Goal: Task Accomplishment & Management: Manage account settings

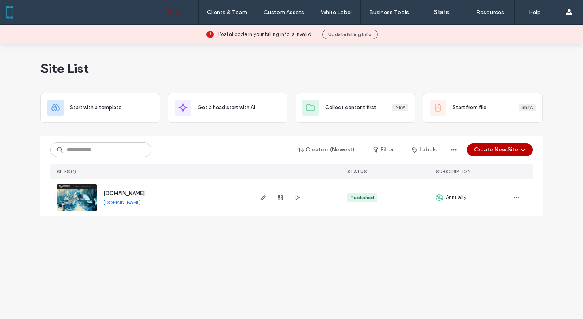
click at [411, 248] on div "Site List Start with a template Get a head start with AI Collect content first …" at bounding box center [291, 181] width 583 height 275
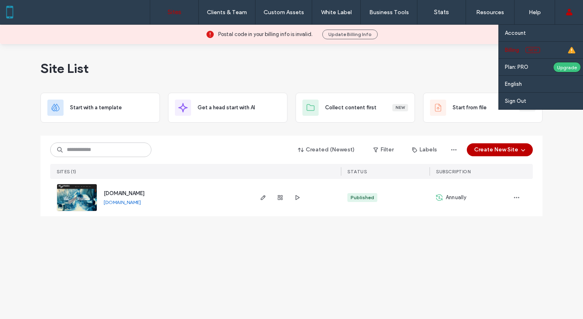
click at [509, 47] on label "Billing" at bounding box center [512, 50] width 14 height 6
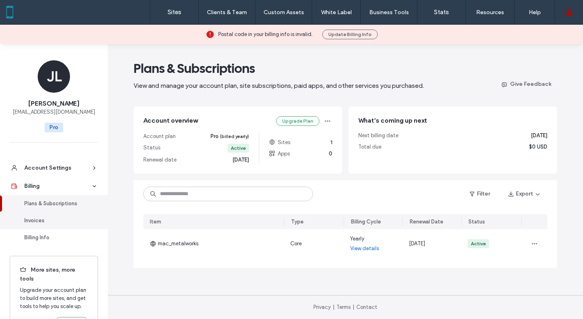
click at [47, 223] on div "Invoices" at bounding box center [57, 220] width 66 height 8
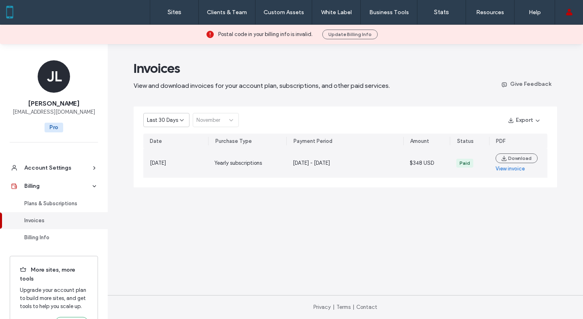
click at [500, 166] on link "View invoice" at bounding box center [509, 169] width 29 height 8
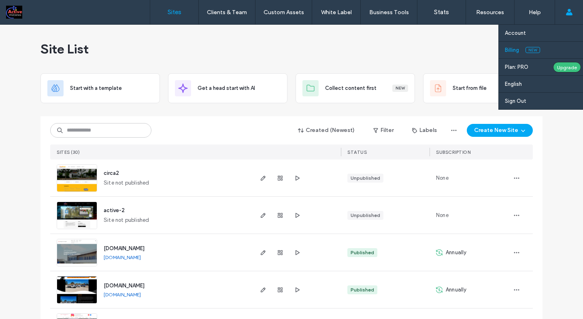
click at [514, 51] on label "Billing" at bounding box center [512, 50] width 14 height 6
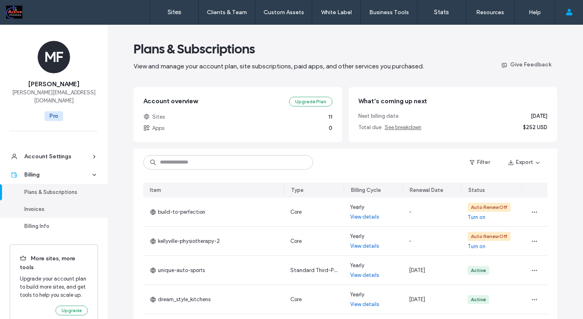
click at [41, 205] on div "Invoices" at bounding box center [57, 209] width 66 height 8
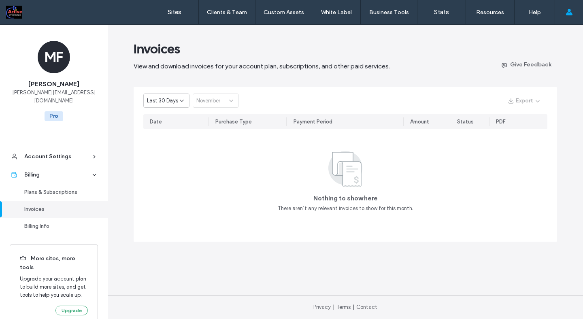
click at [175, 100] on span "Last 30 Days" at bounding box center [162, 101] width 31 height 8
click at [170, 132] on span "Current Year" at bounding box center [162, 129] width 30 height 8
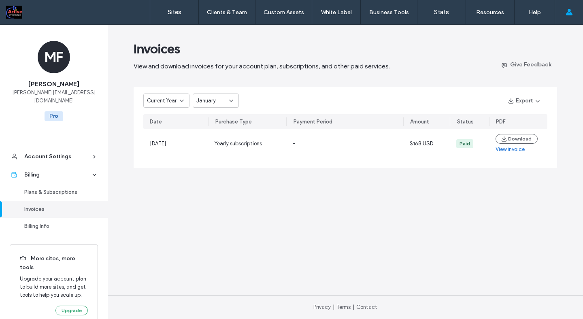
click at [216, 98] on div "January" at bounding box center [212, 101] width 33 height 8
click at [216, 183] on span "October" at bounding box center [206, 186] width 21 height 8
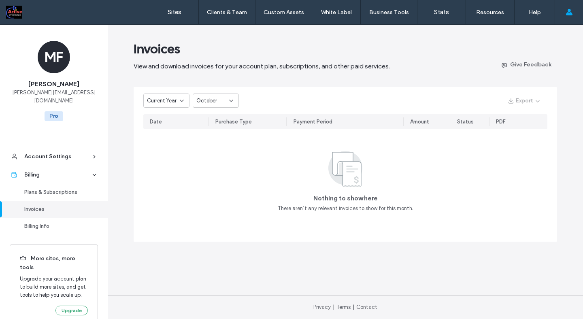
click at [215, 99] on span "October" at bounding box center [206, 101] width 21 height 8
click at [169, 97] on span "Current Year" at bounding box center [162, 101] width 30 height 8
click at [167, 144] on div "2024" at bounding box center [166, 143] width 45 height 14
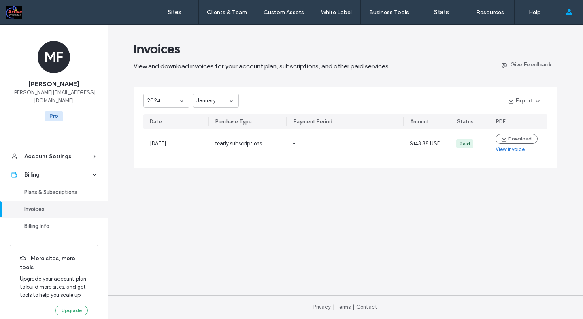
click at [221, 100] on div "January" at bounding box center [212, 101] width 33 height 8
click at [221, 173] on div "November" at bounding box center [215, 171] width 45 height 14
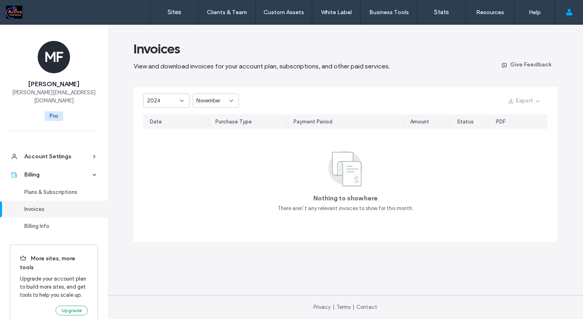
click at [214, 100] on span "November" at bounding box center [208, 101] width 24 height 8
click at [207, 170] on span "November" at bounding box center [208, 172] width 24 height 8
click at [156, 97] on span "2024" at bounding box center [153, 101] width 13 height 8
click at [82, 188] on div "Plans & Subscriptions" at bounding box center [57, 192] width 66 height 8
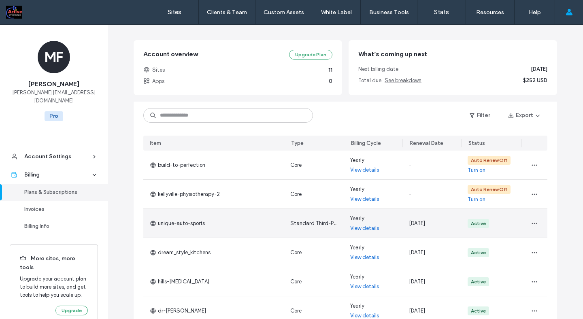
scroll to position [135, 0]
